Goal: Transaction & Acquisition: Purchase product/service

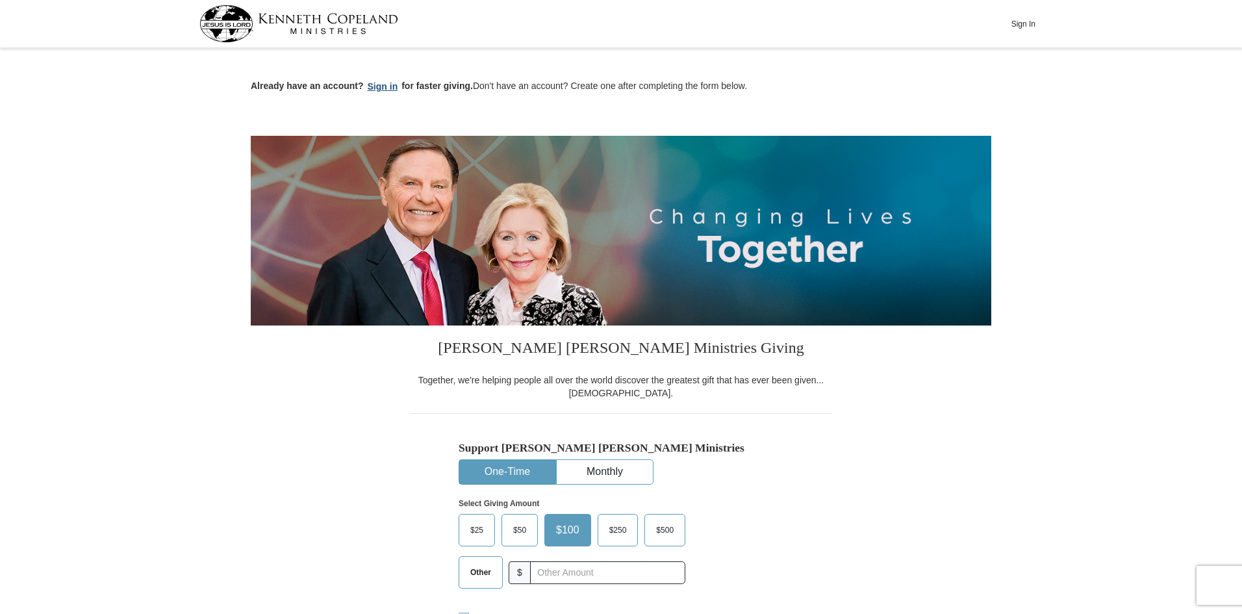
click at [382, 87] on button "Sign in" at bounding box center [383, 86] width 38 height 15
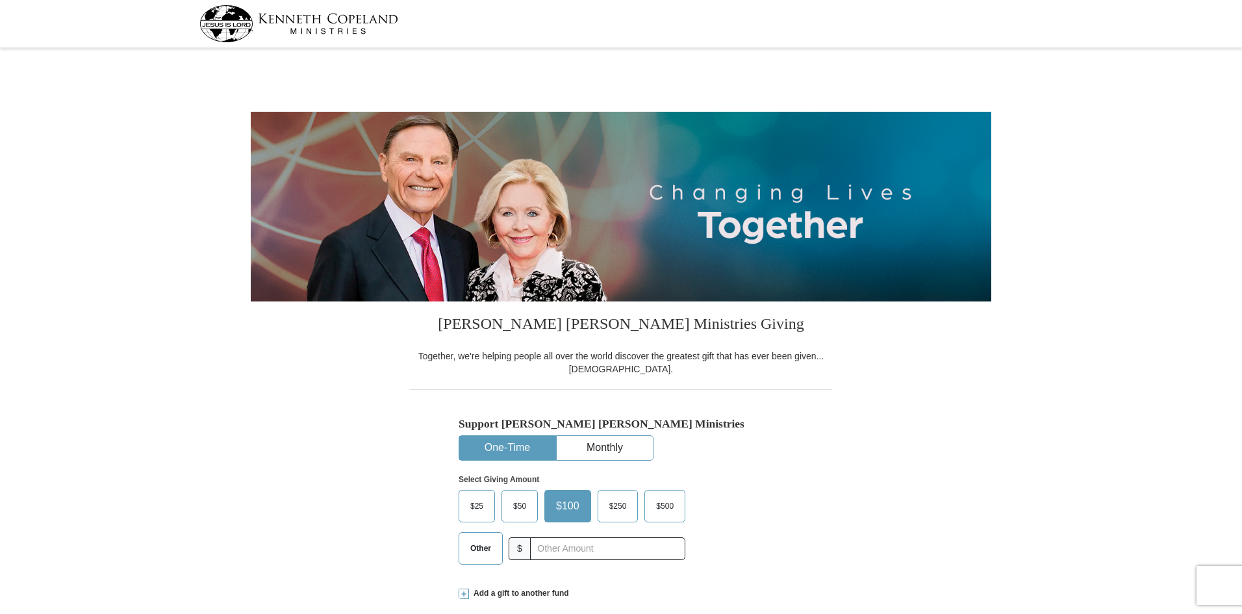
select select "MD"
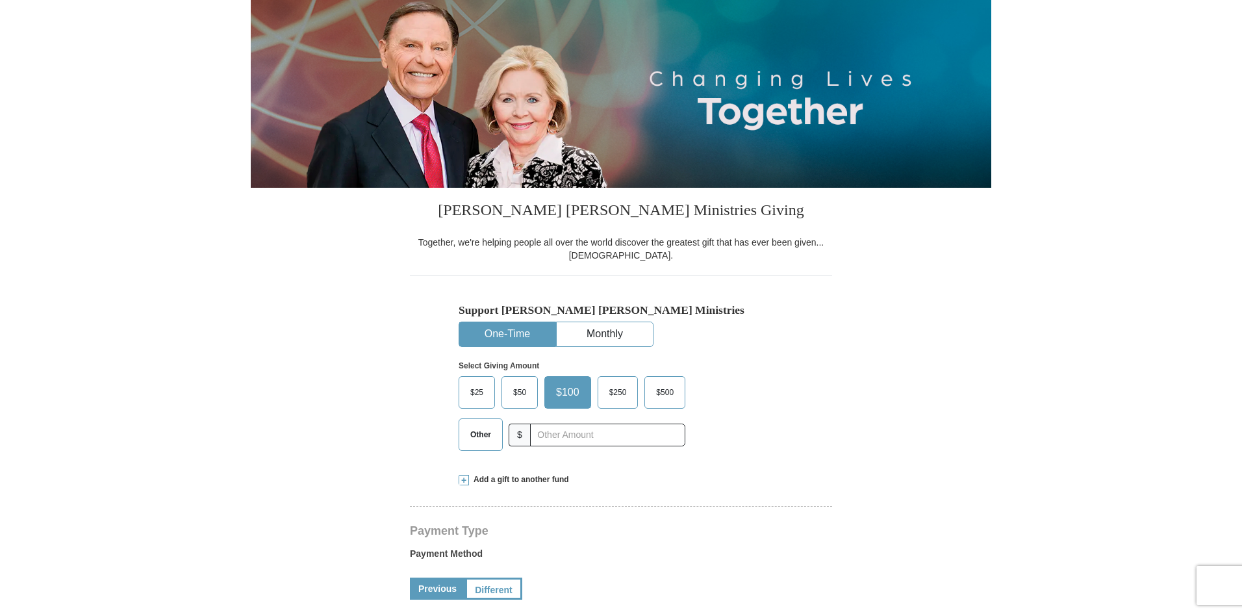
scroll to position [130, 0]
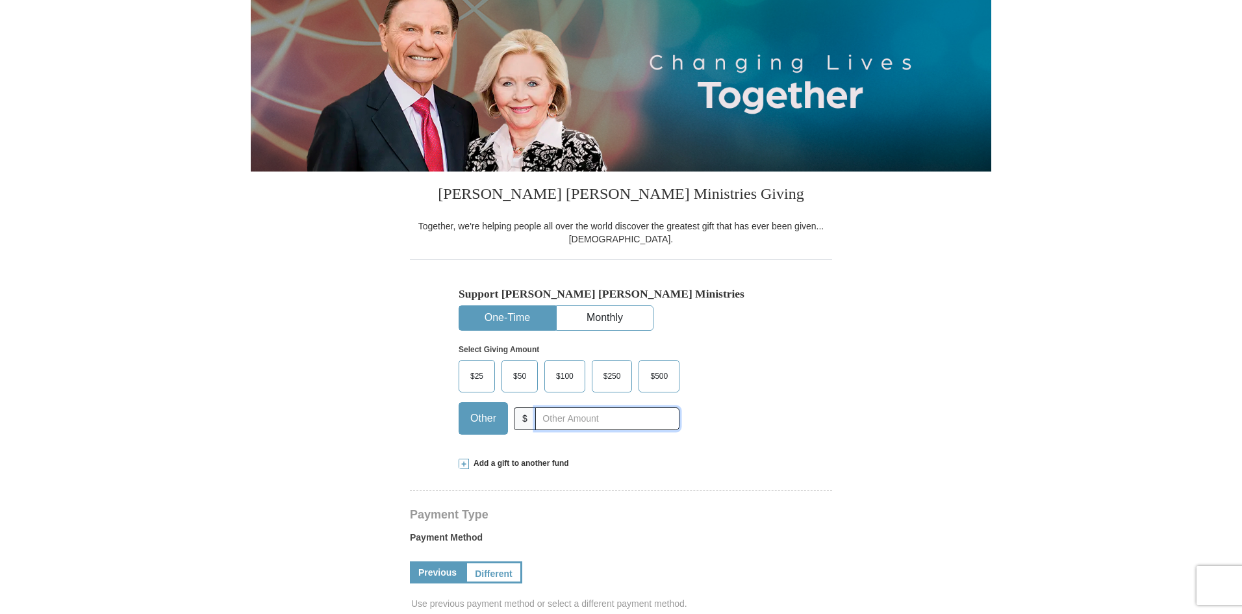
click at [624, 420] on input "text" at bounding box center [607, 418] width 144 height 23
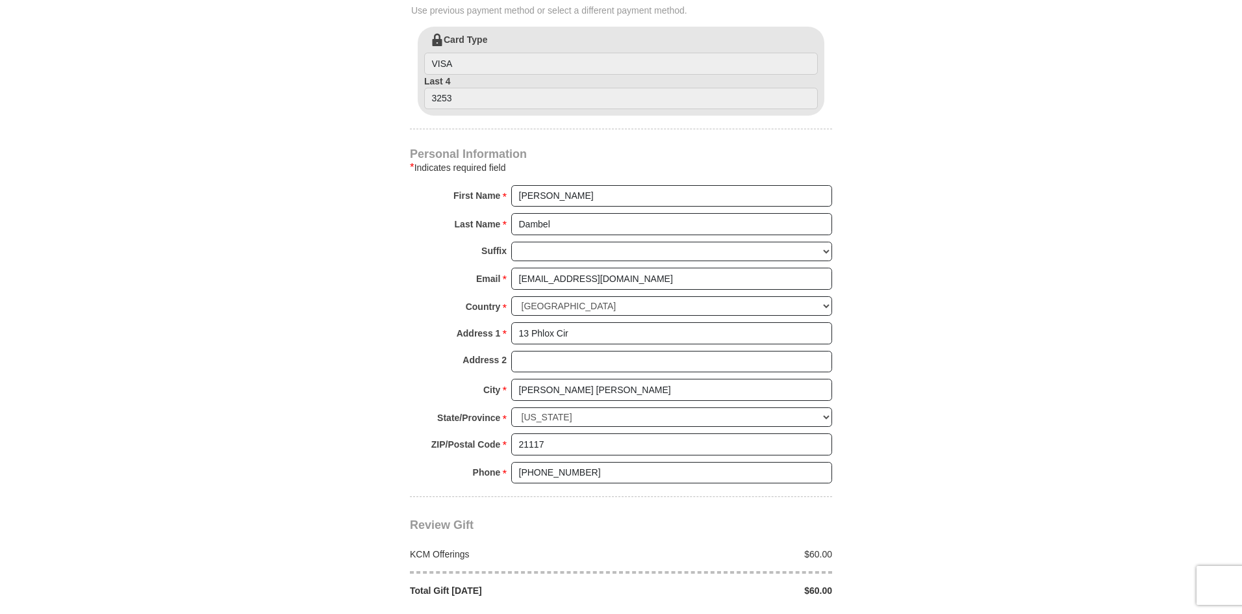
scroll to position [910, 0]
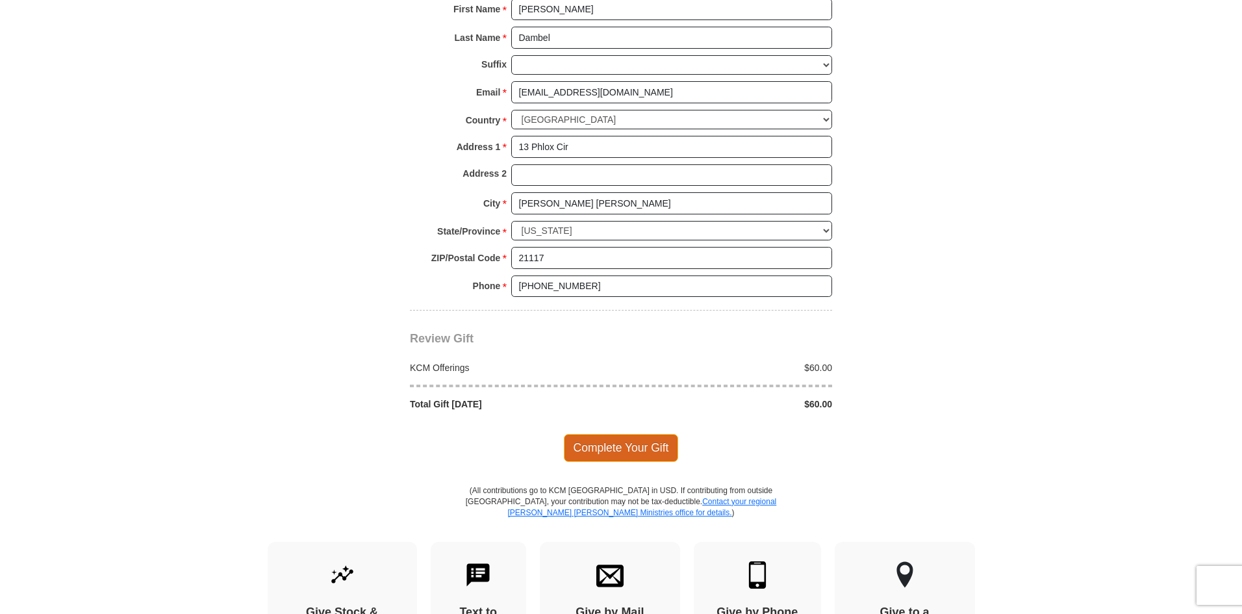
type input "60"
click at [613, 447] on span "Complete Your Gift" at bounding box center [621, 447] width 115 height 27
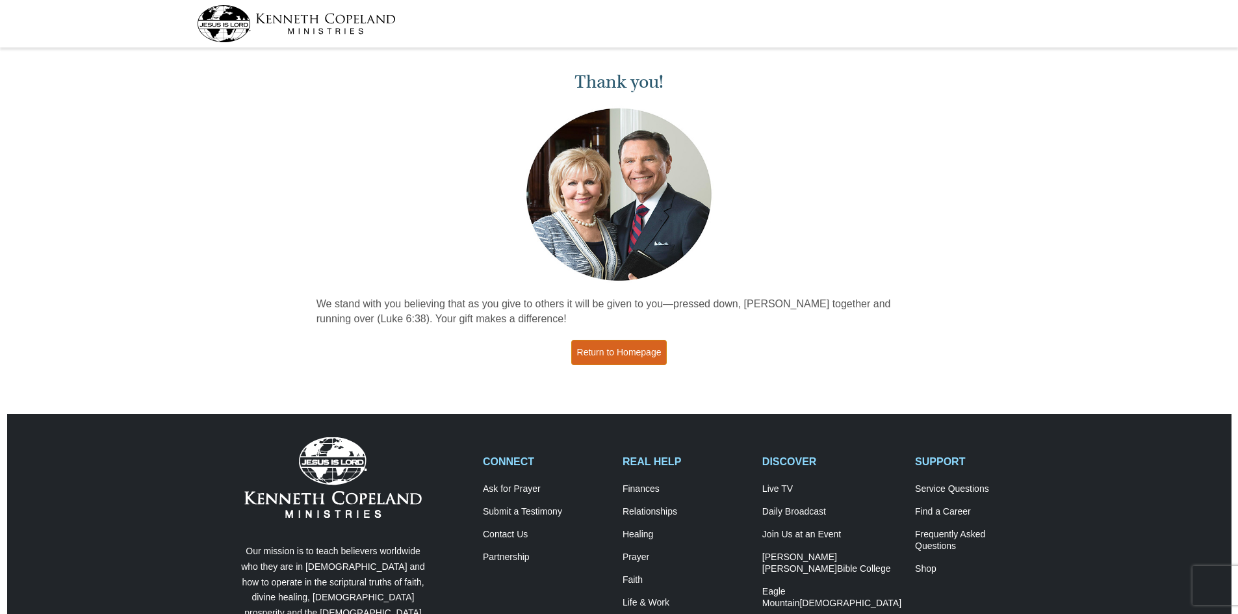
click at [620, 355] on link "Return to Homepage" at bounding box center [619, 352] width 96 height 25
